Goal: Task Accomplishment & Management: Use online tool/utility

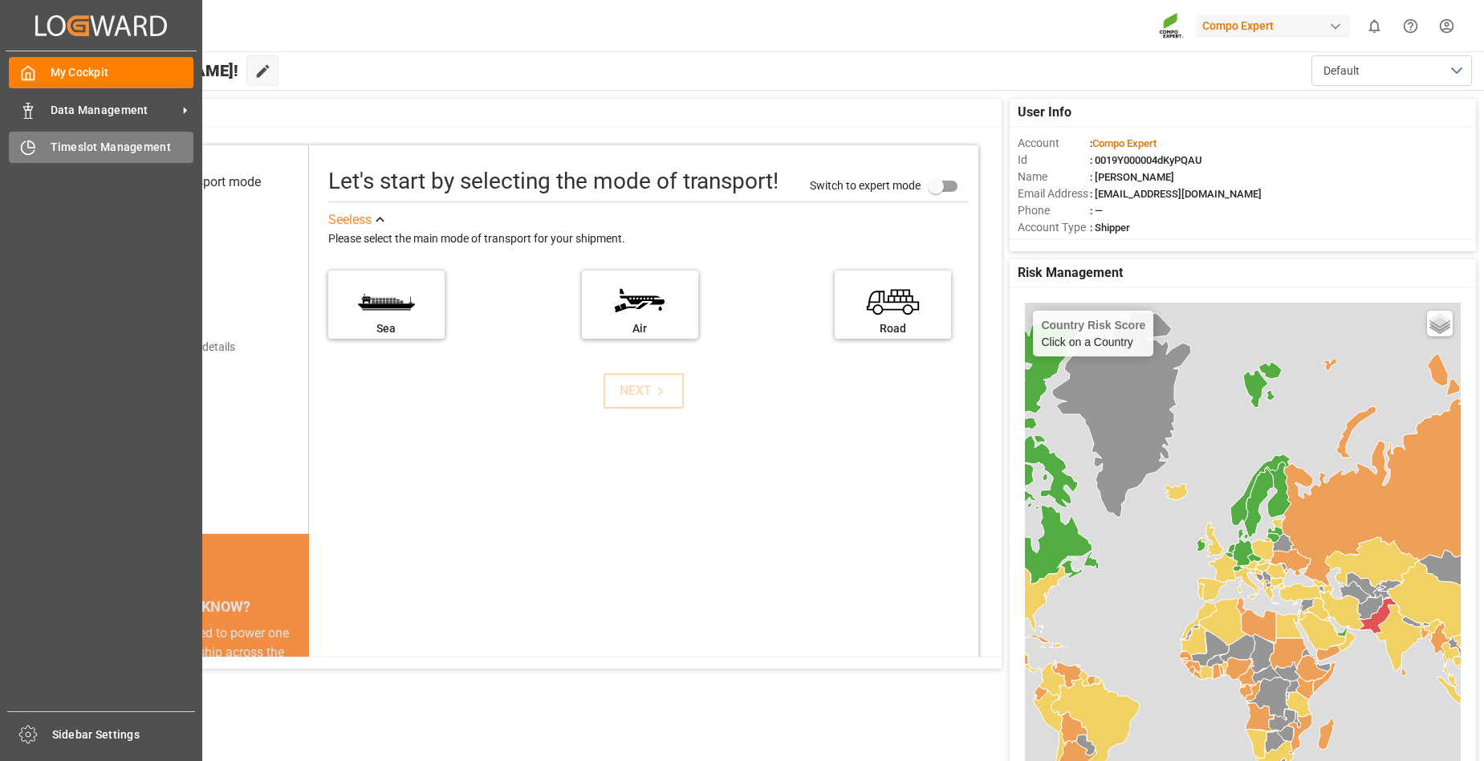
click at [45, 156] on div "Timeslot Management Timeslot Management" at bounding box center [101, 147] width 185 height 31
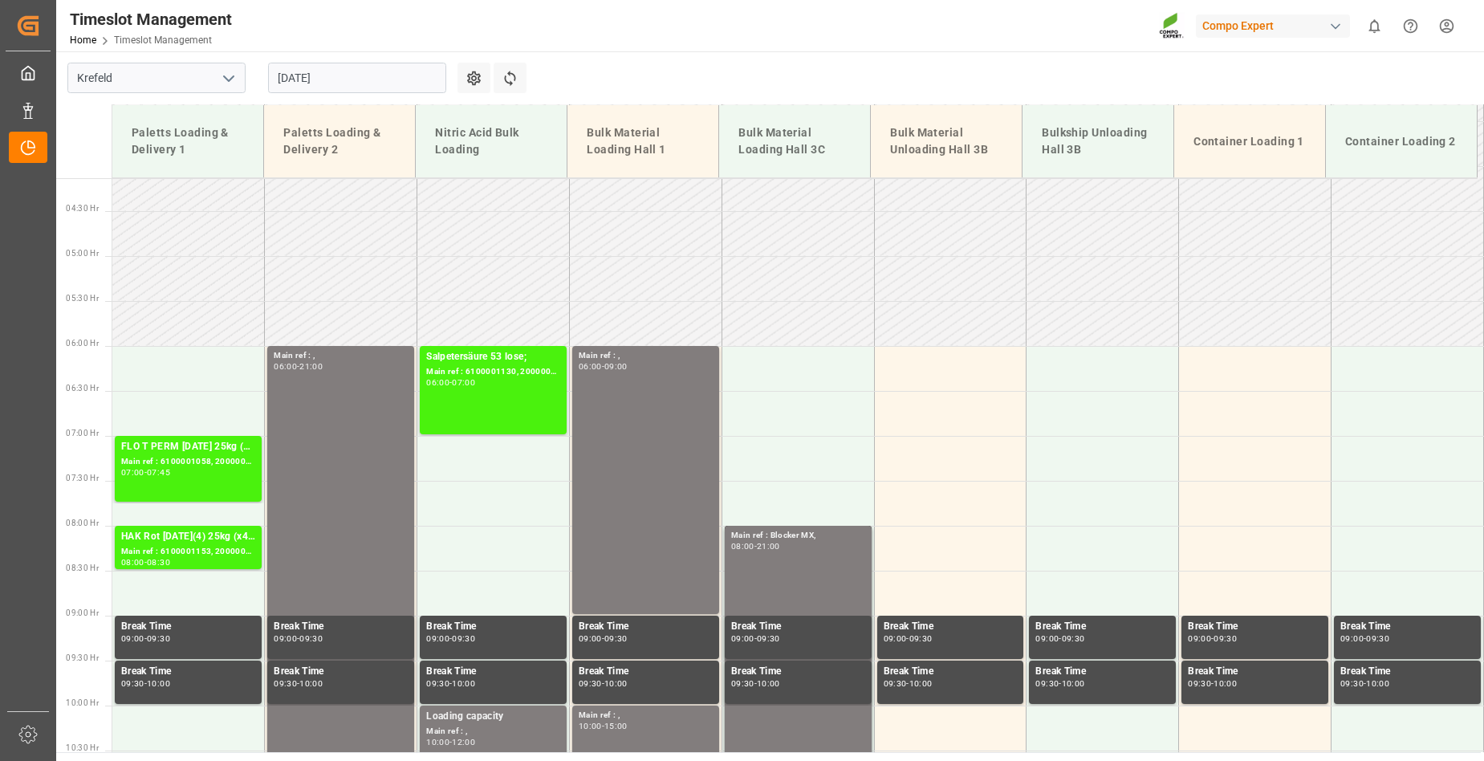
scroll to position [372, 0]
click at [350, 84] on input "[DATE]" at bounding box center [357, 78] width 178 height 31
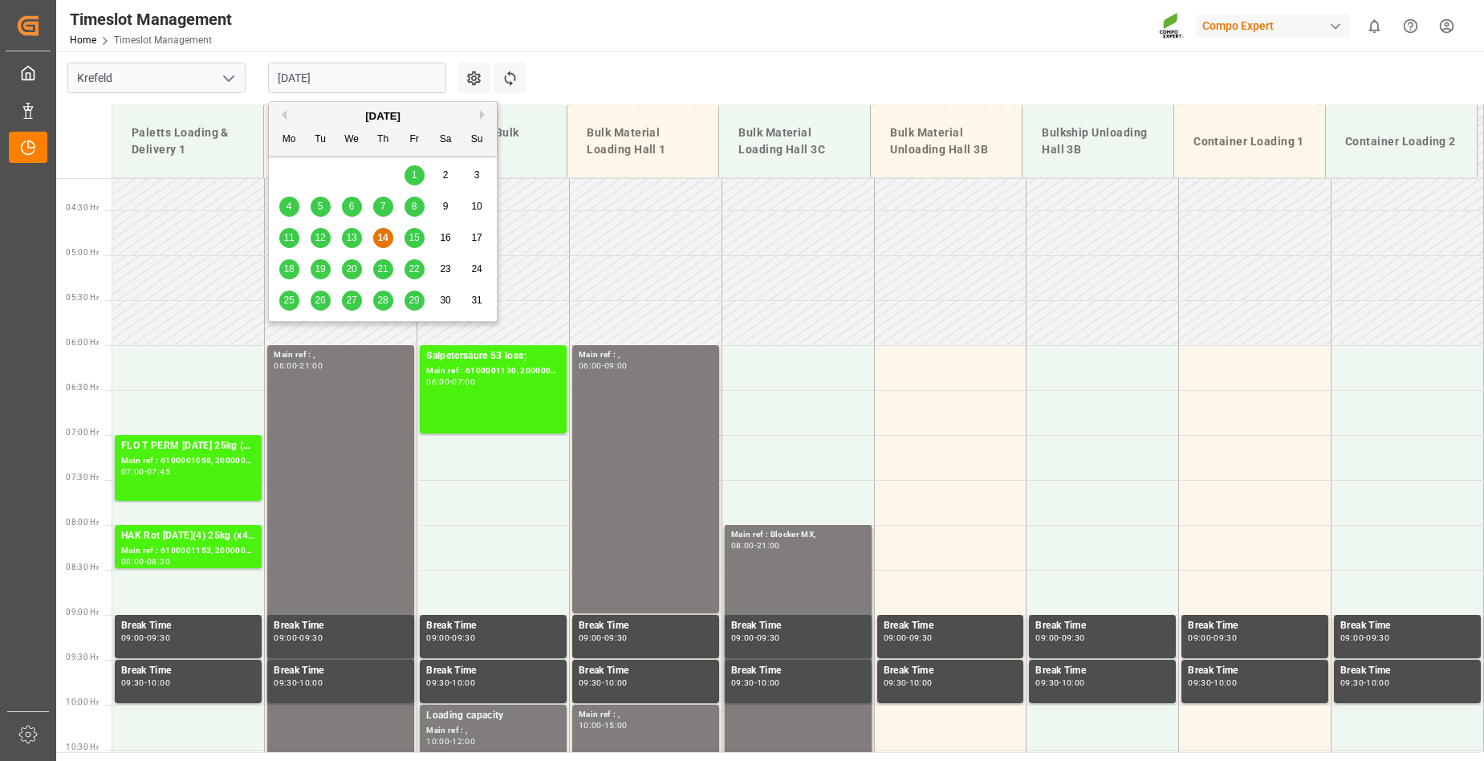
click at [415, 242] on span "15" at bounding box center [414, 237] width 10 height 11
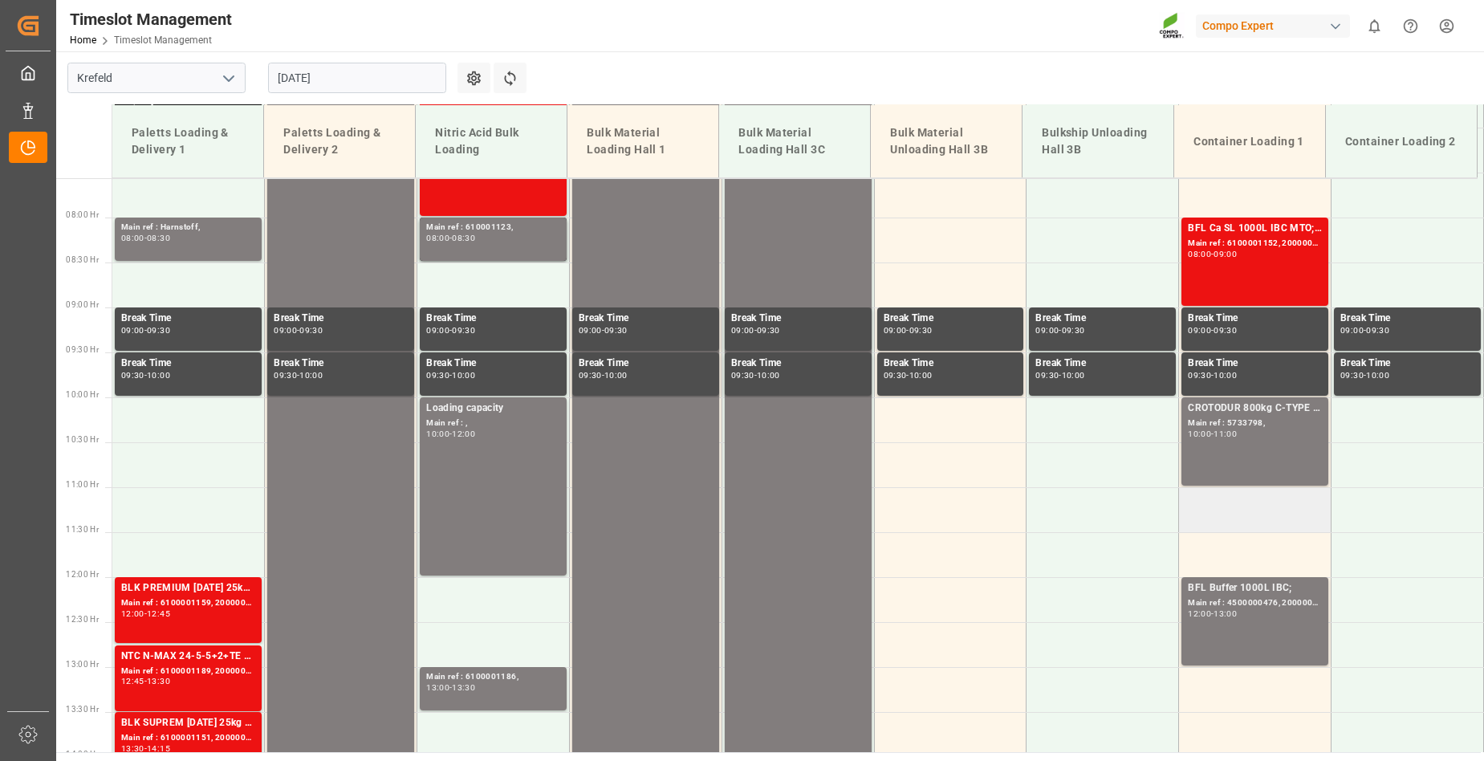
scroll to position [562, 0]
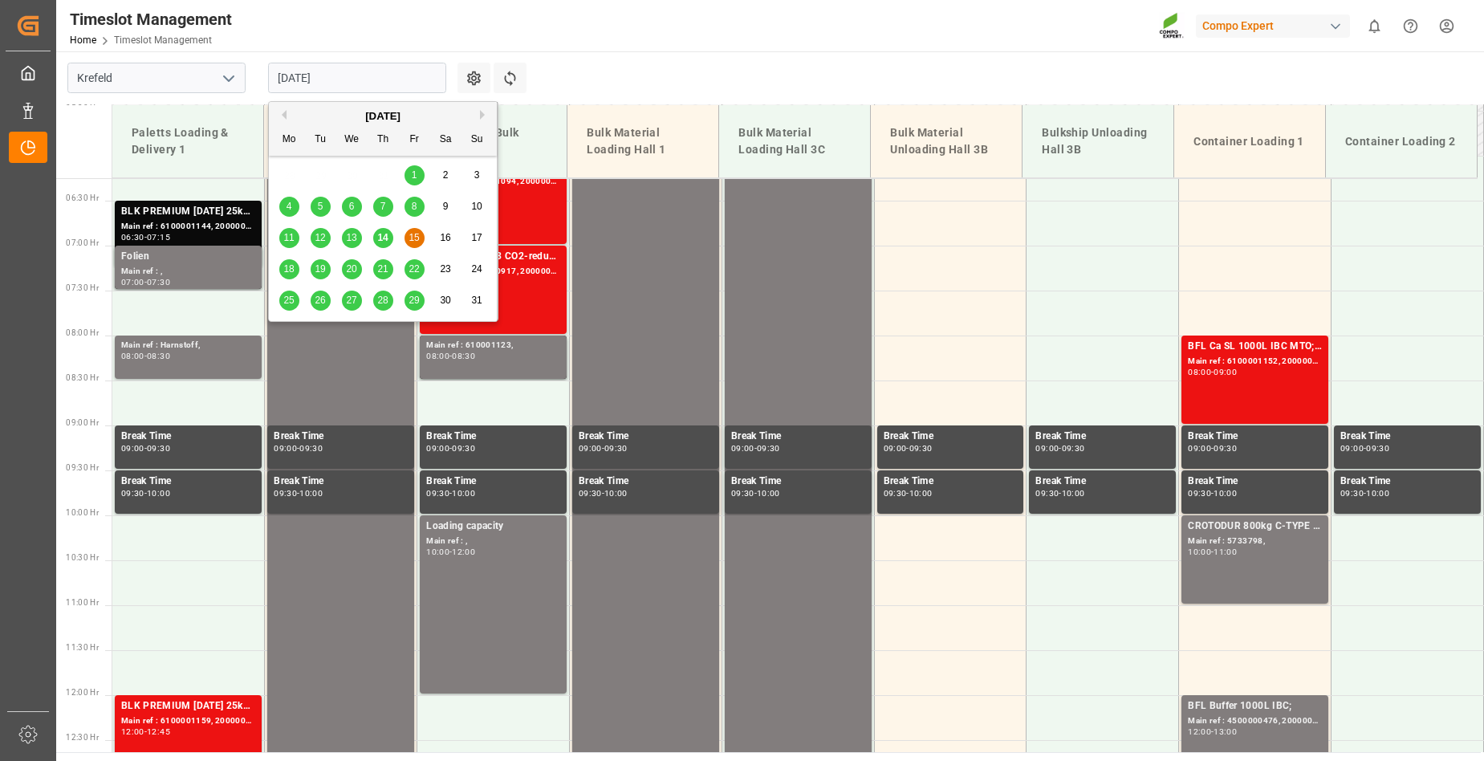
click at [359, 77] on input "[DATE]" at bounding box center [357, 78] width 178 height 31
click at [291, 275] on span "18" at bounding box center [288, 268] width 10 height 11
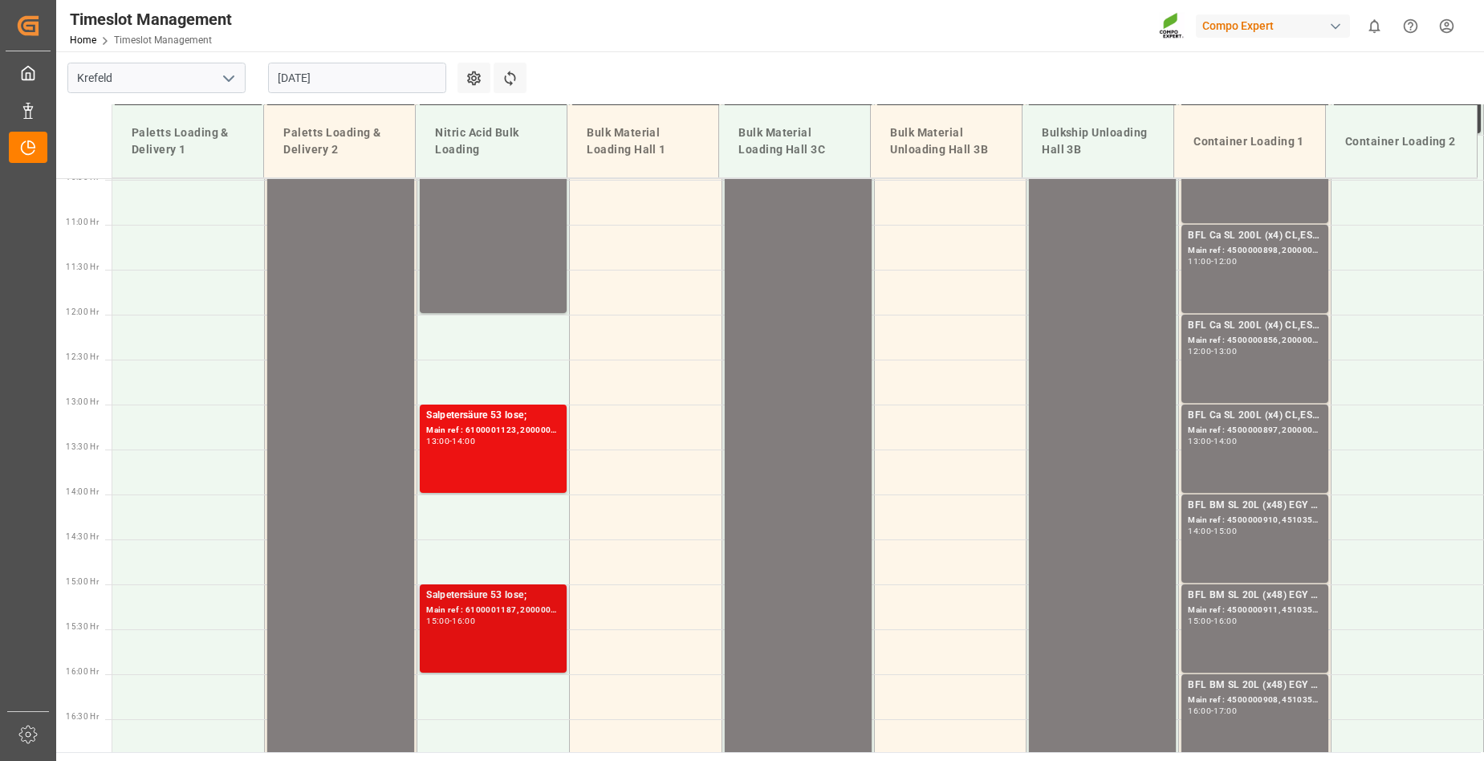
scroll to position [461, 0]
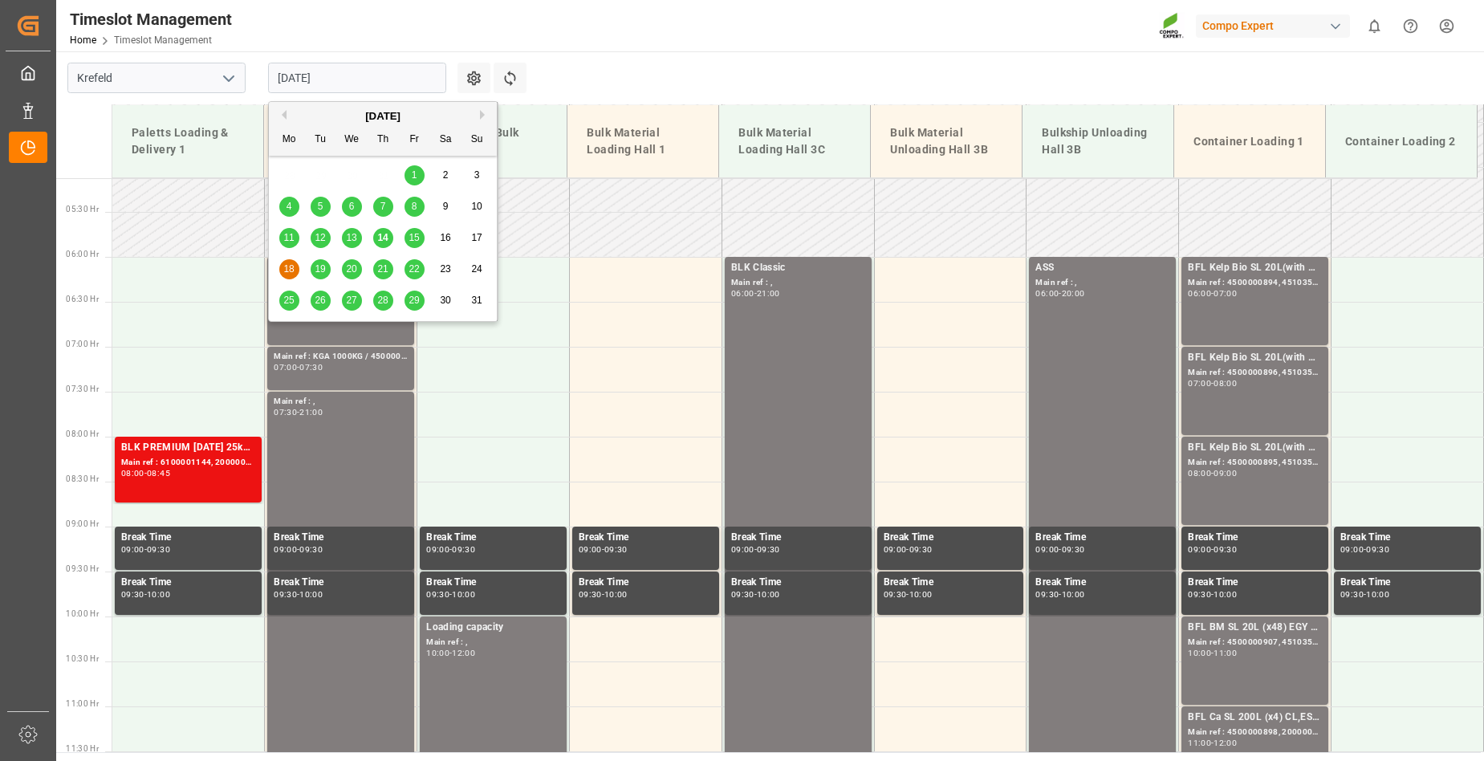
click at [392, 75] on input "[DATE]" at bounding box center [357, 78] width 178 height 31
click at [323, 269] on span "19" at bounding box center [320, 268] width 10 height 11
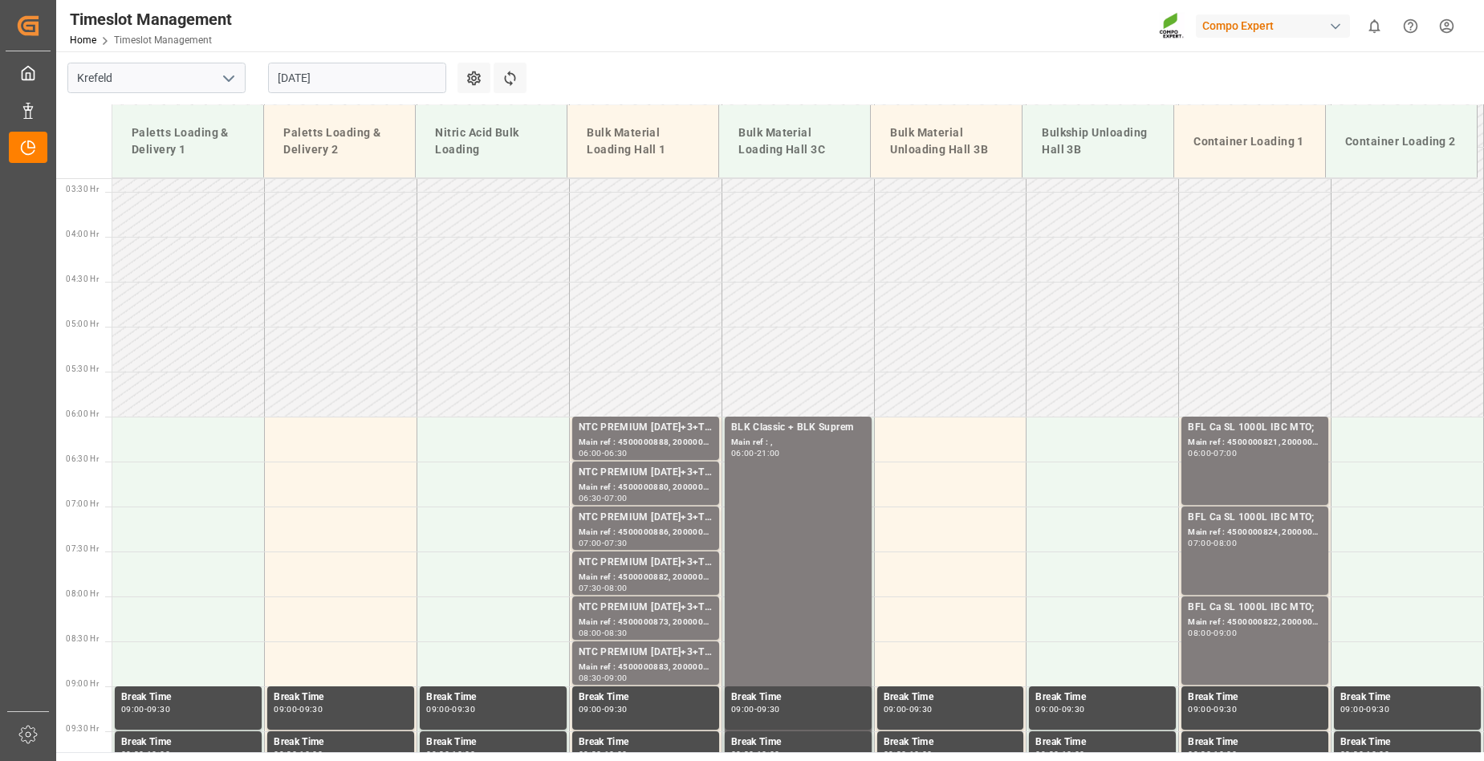
scroll to position [462, 0]
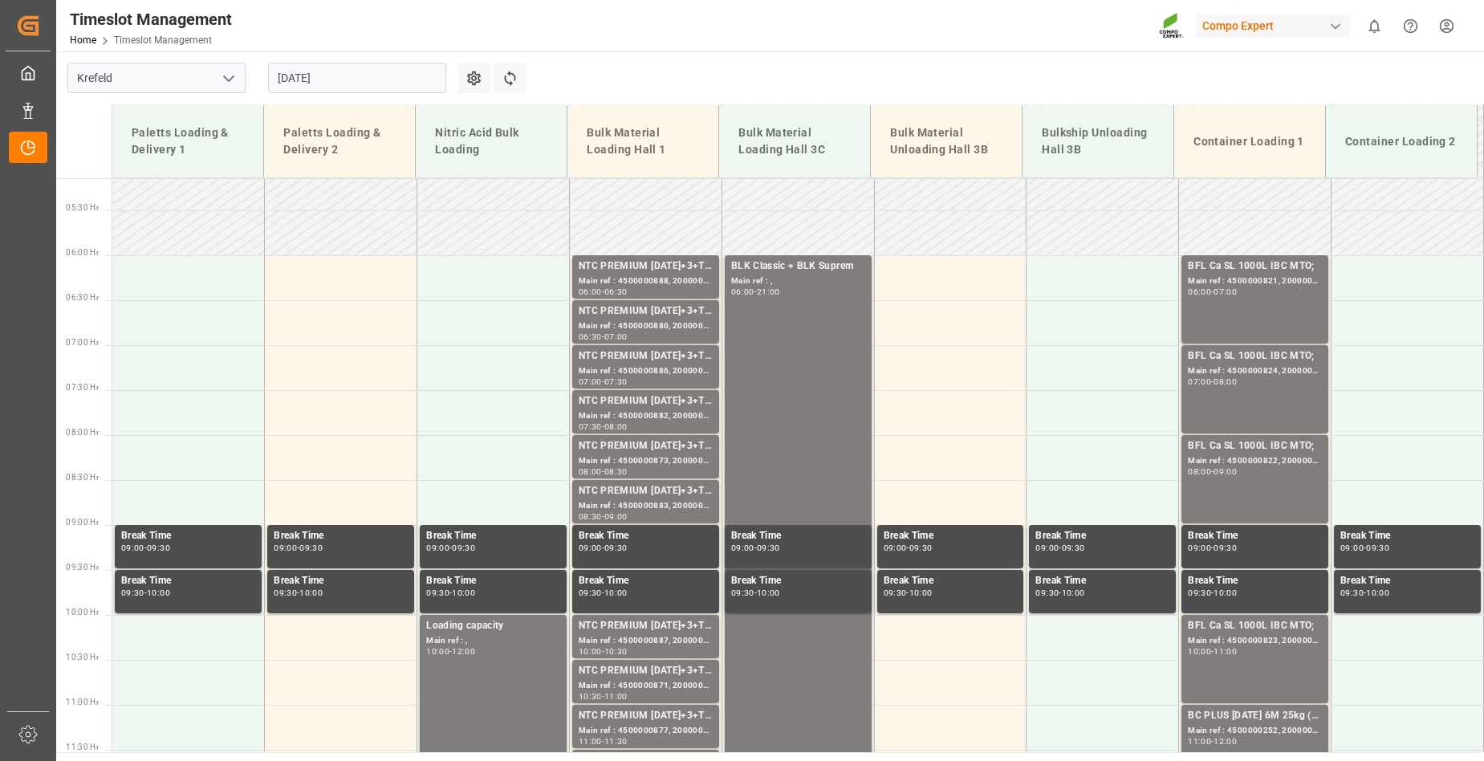
click at [343, 76] on input "[DATE]" at bounding box center [357, 78] width 178 height 31
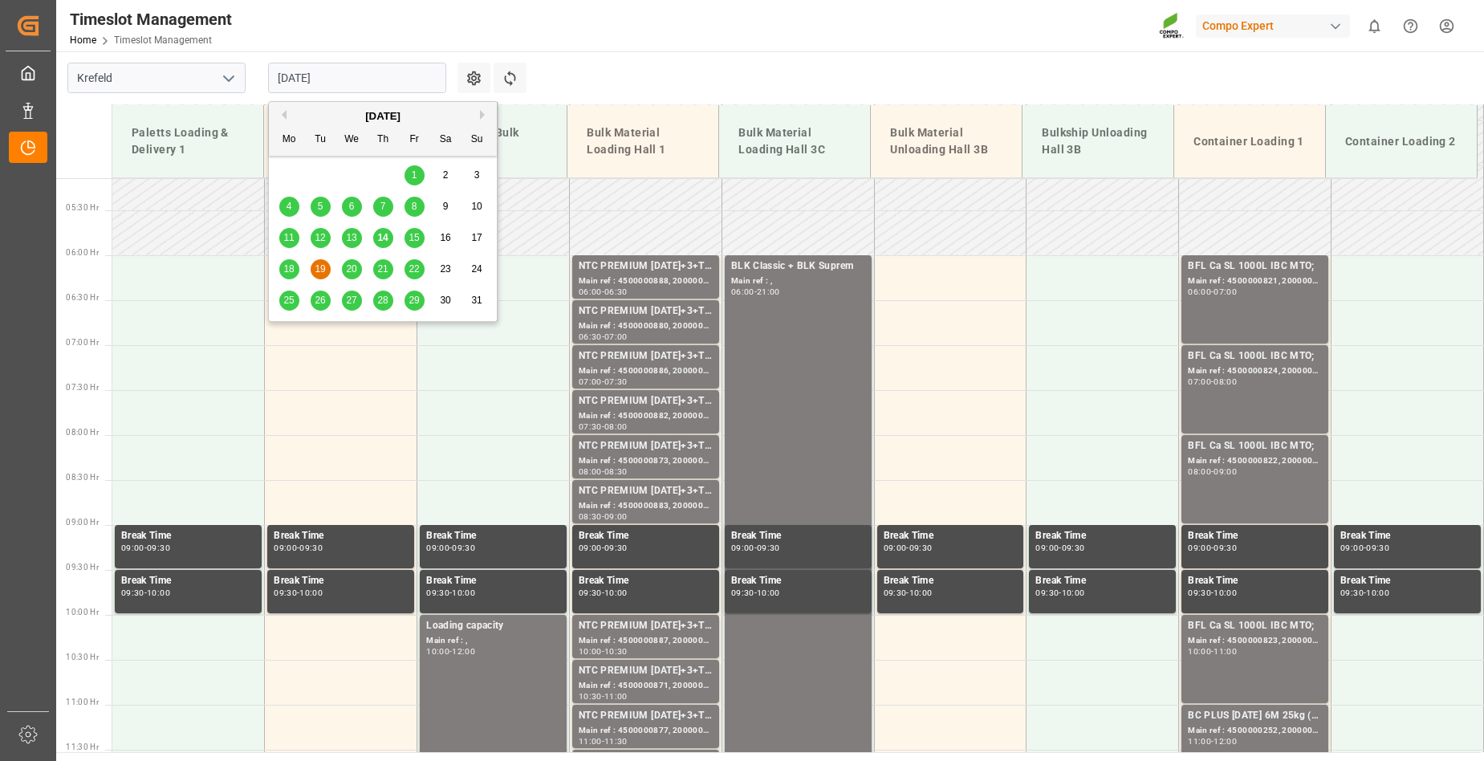
click at [287, 272] on span "18" at bounding box center [288, 268] width 10 height 11
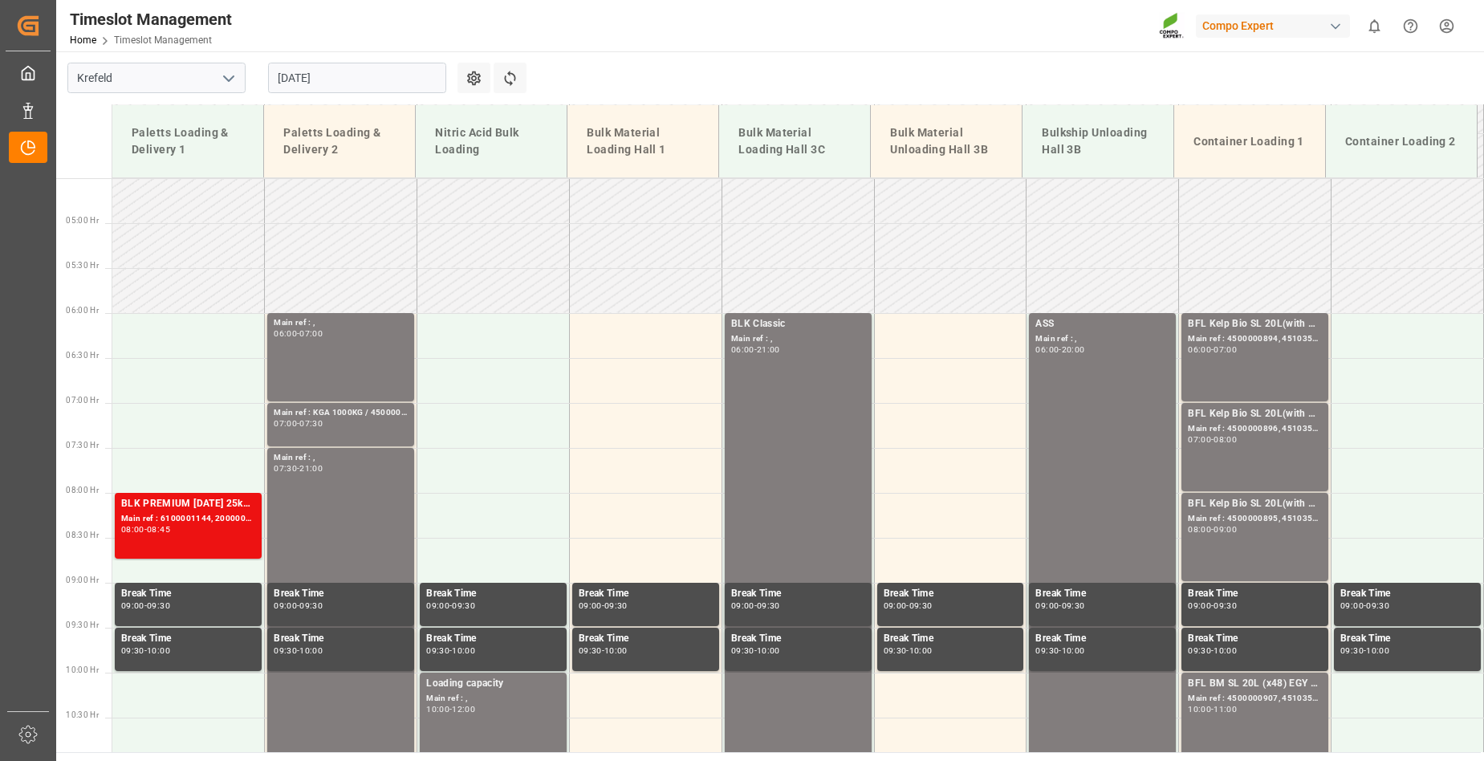
scroll to position [382, 0]
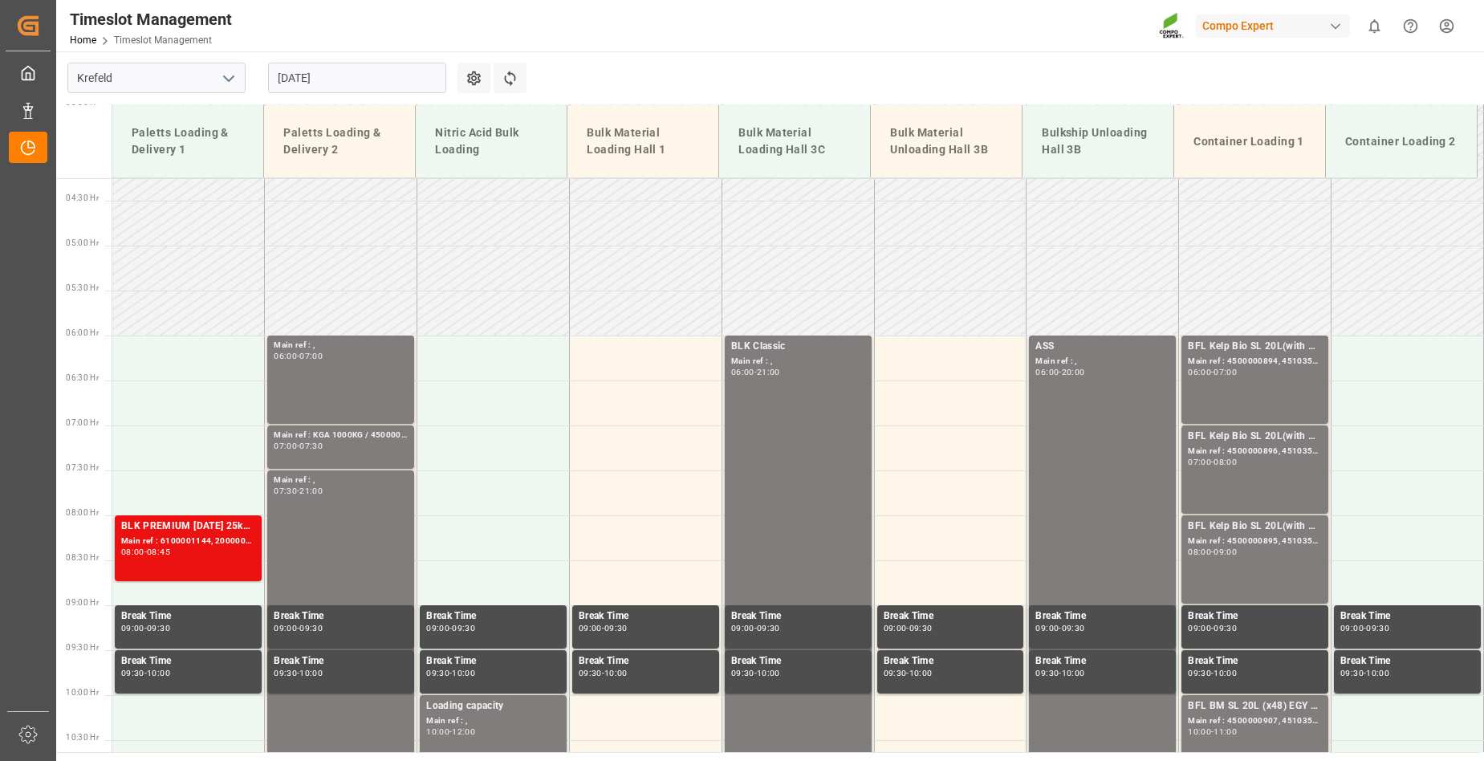
click at [369, 86] on input "[DATE]" at bounding box center [357, 78] width 178 height 31
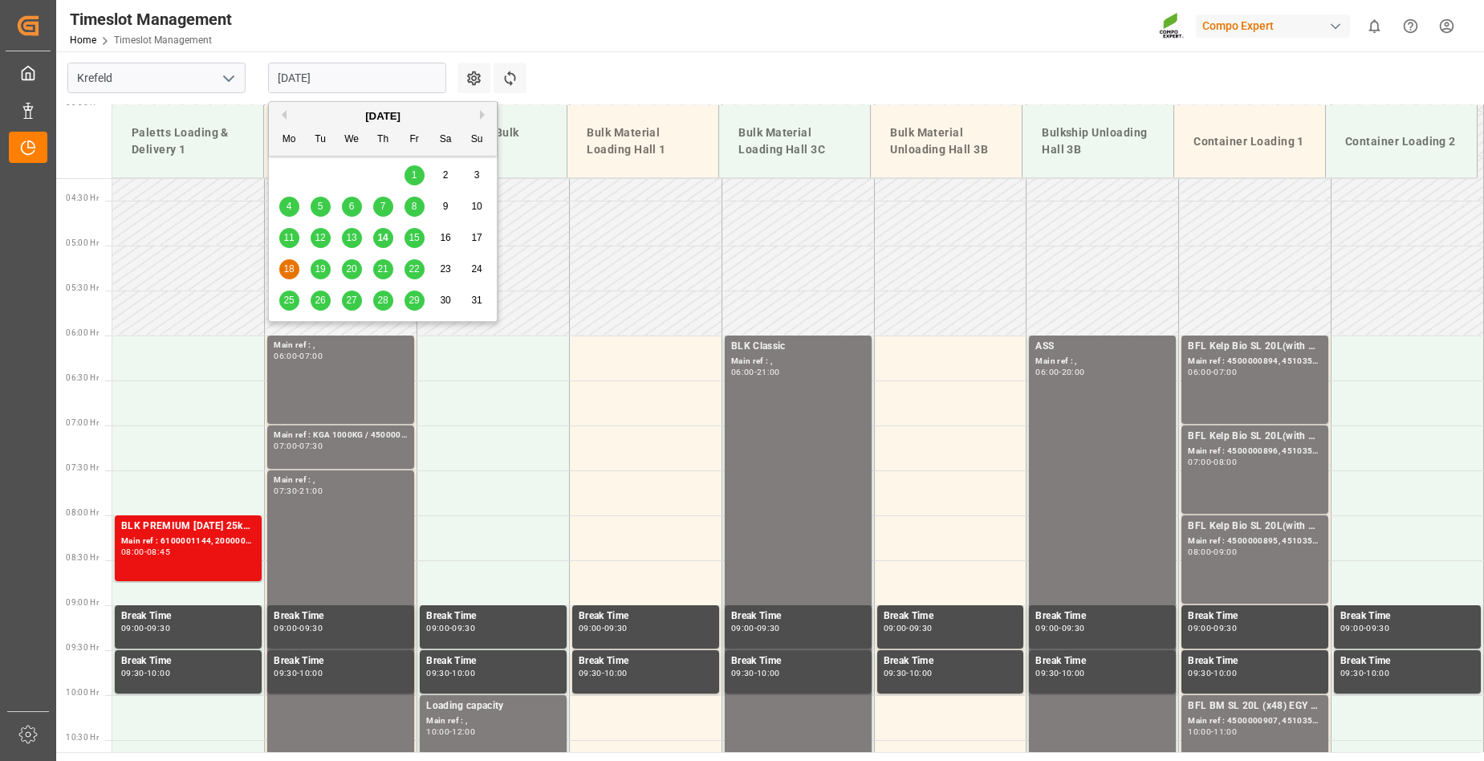
click at [321, 267] on span "19" at bounding box center [320, 268] width 10 height 11
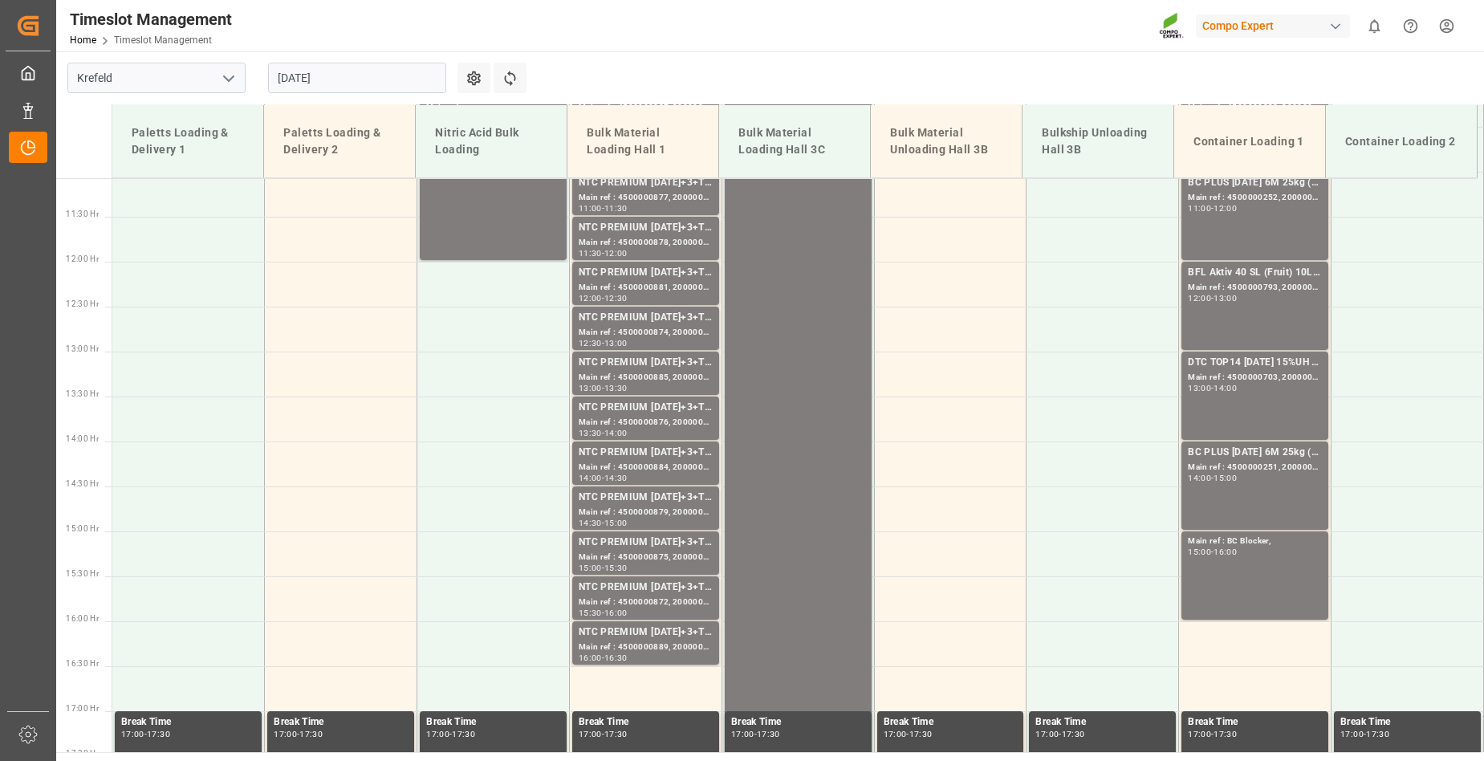
scroll to position [1265, 0]
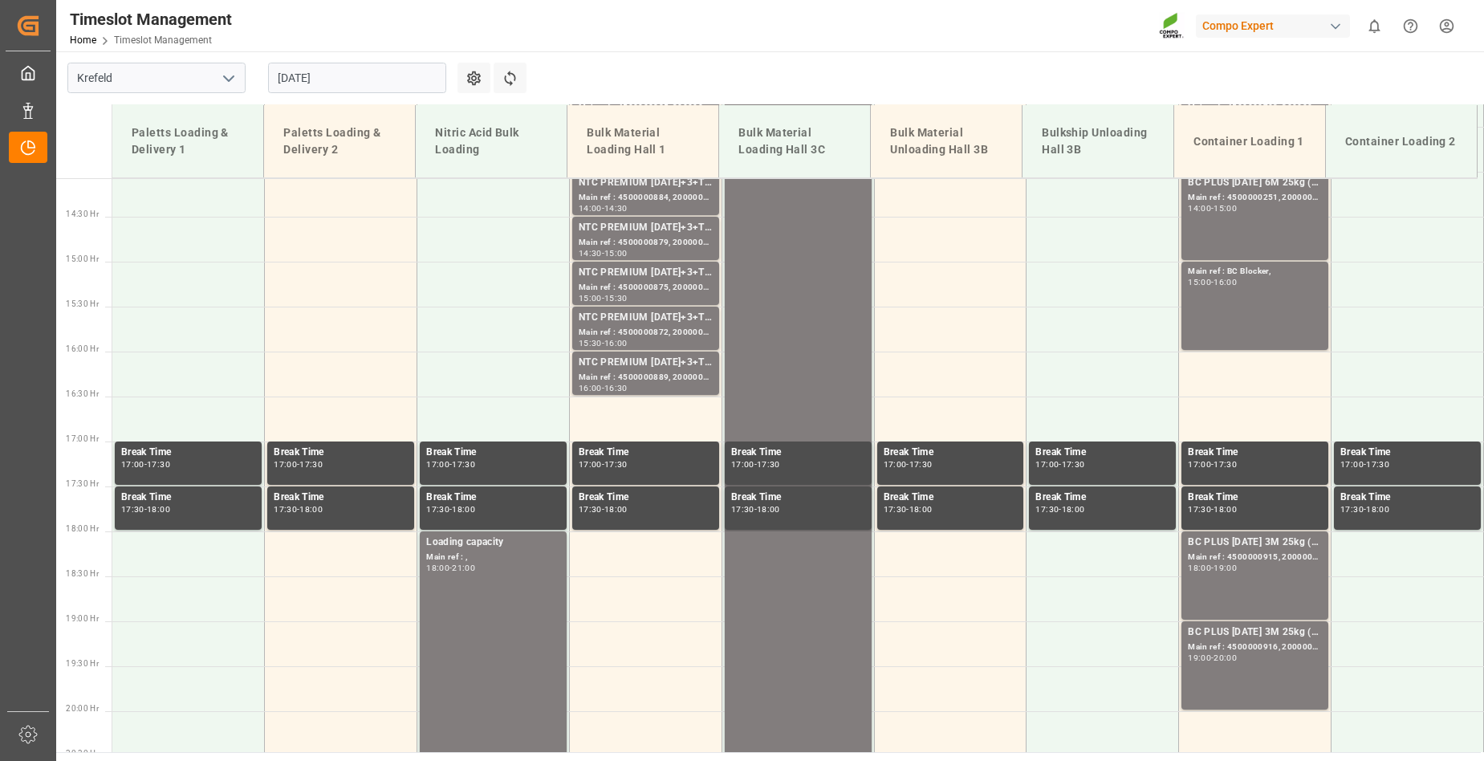
click at [340, 77] on input "[DATE]" at bounding box center [357, 78] width 178 height 31
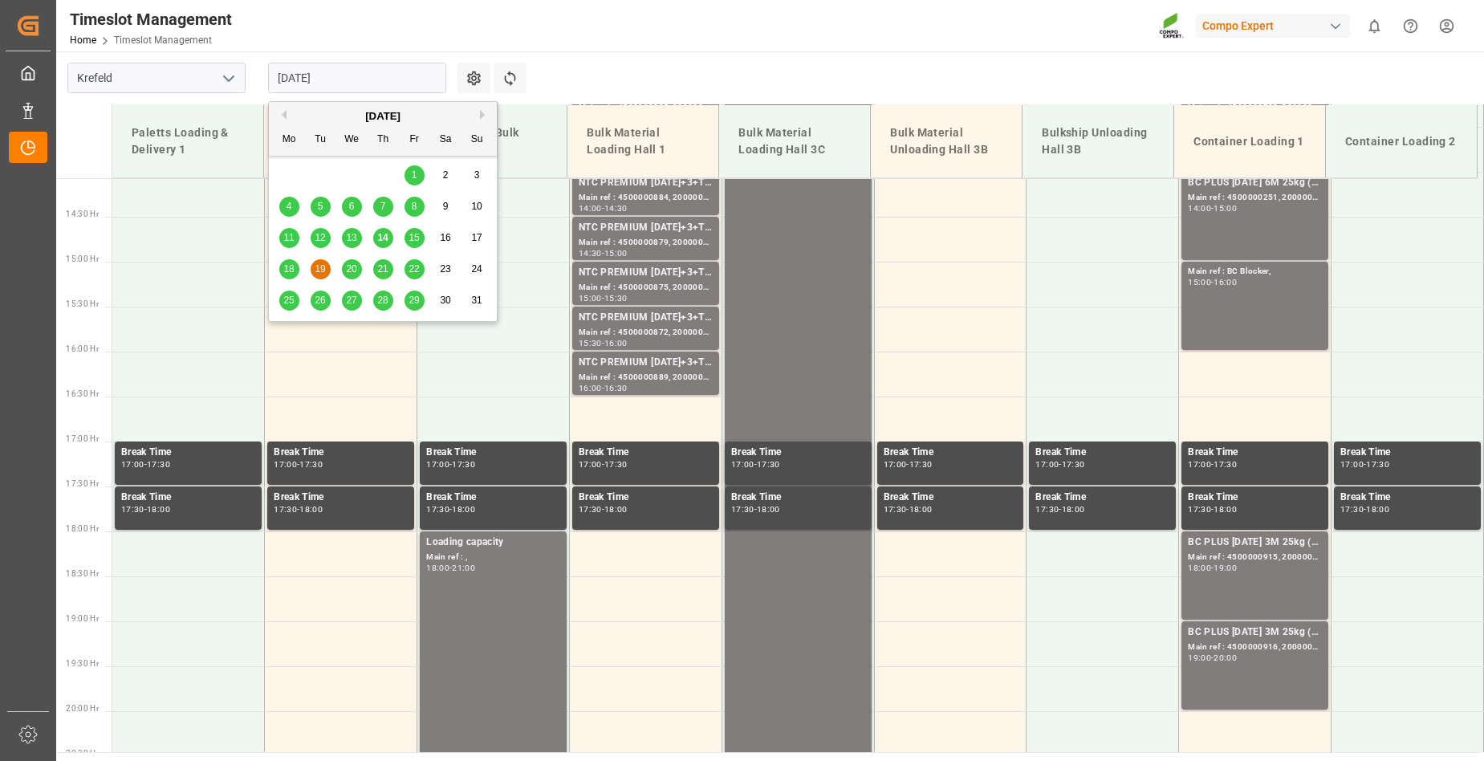
click at [354, 272] on span "20" at bounding box center [351, 268] width 10 height 11
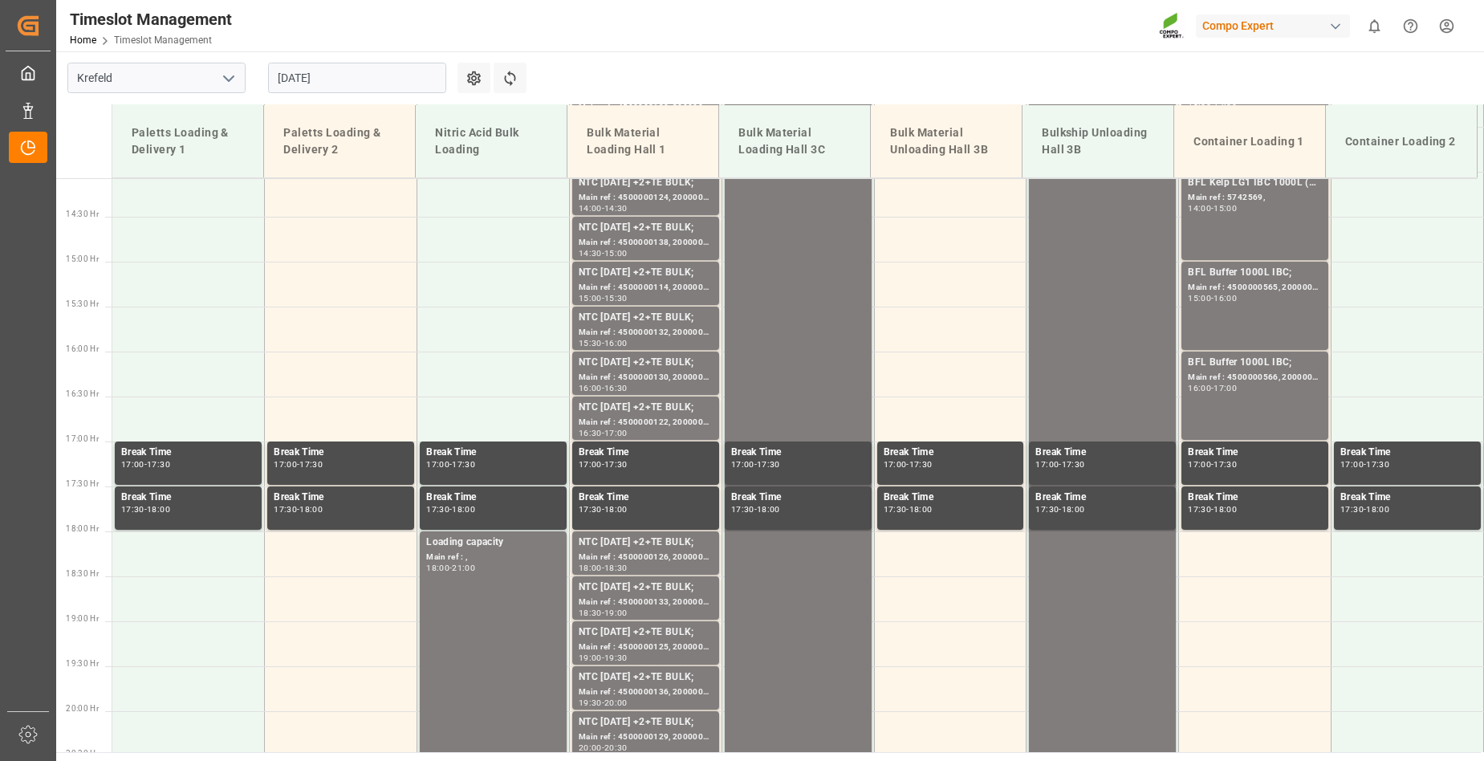
scroll to position [462, 0]
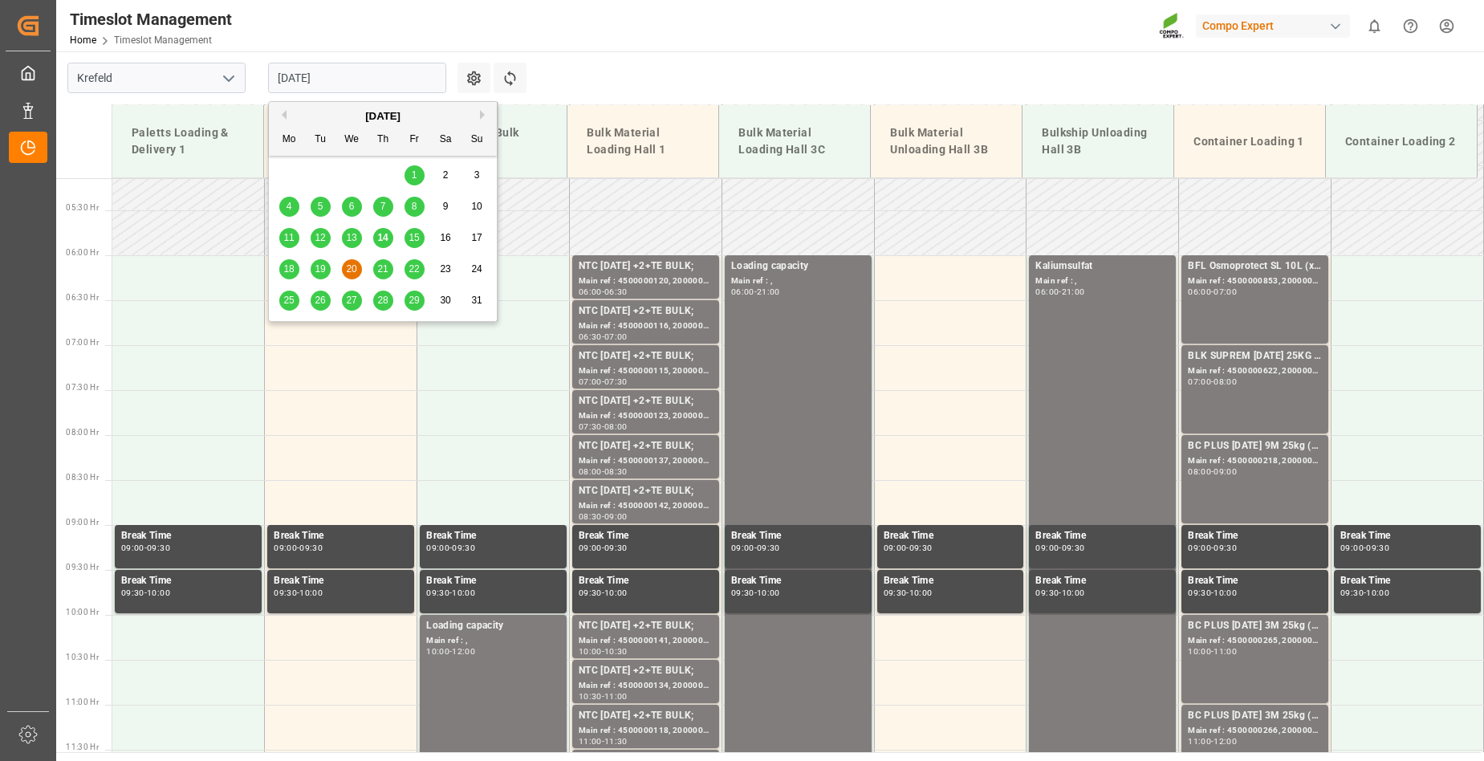
click at [352, 74] on input "[DATE]" at bounding box center [357, 78] width 178 height 31
click at [379, 269] on span "21" at bounding box center [382, 268] width 10 height 11
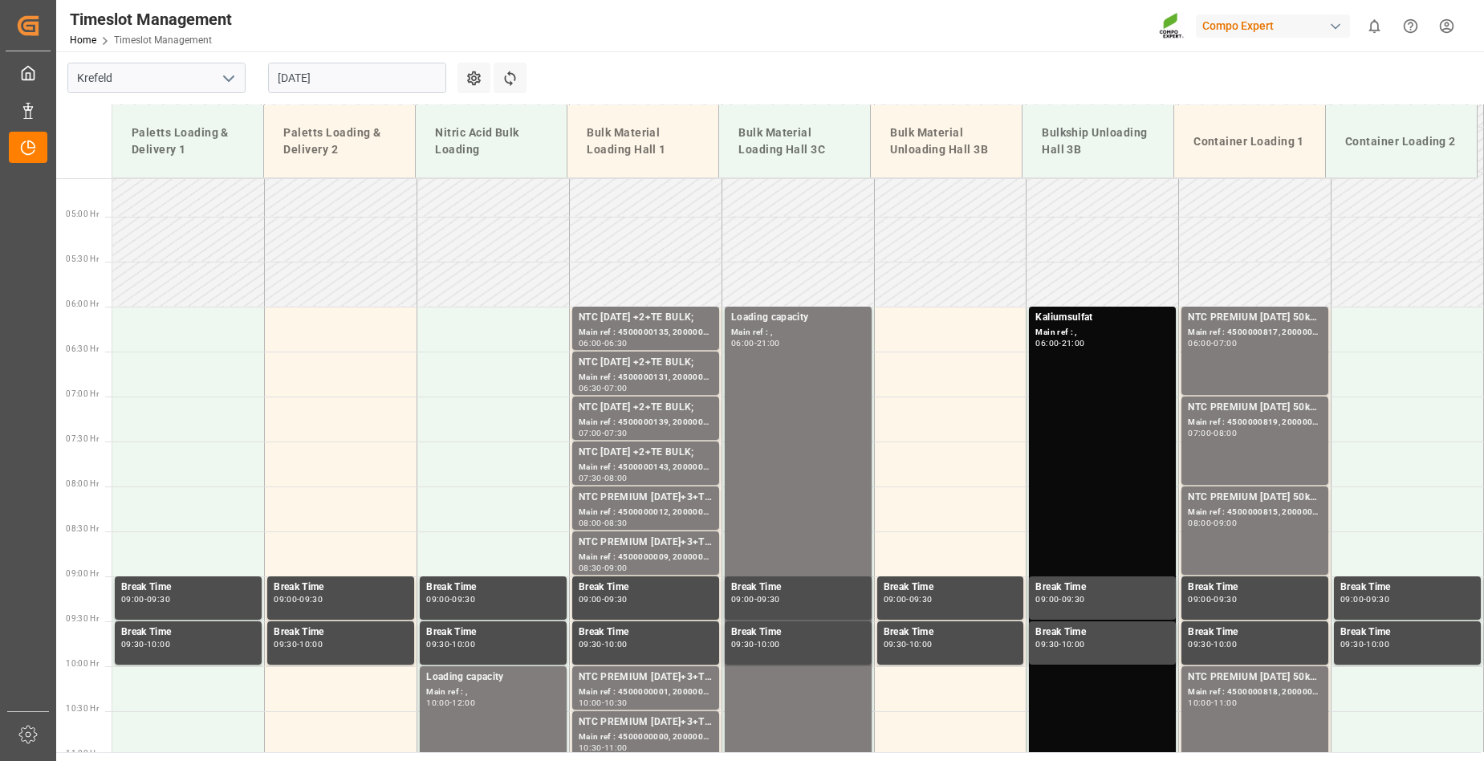
scroll to position [382, 0]
